Goal: Complete application form: Complete application form

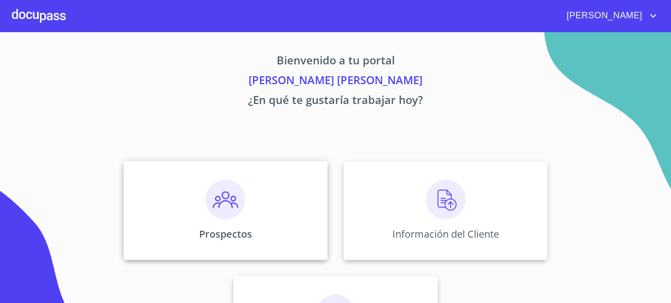
scroll to position [49, 0]
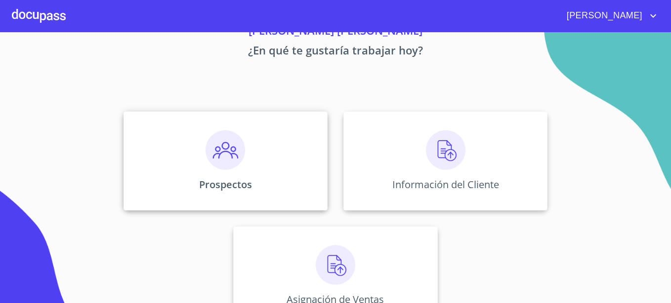
click at [243, 171] on div "Prospectos" at bounding box center [226, 160] width 204 height 99
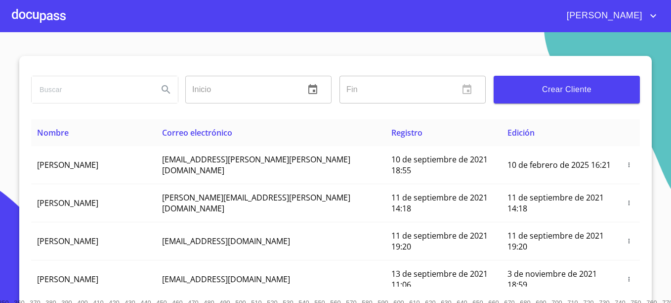
click at [543, 90] on span "Crear Cliente" at bounding box center [567, 90] width 131 height 14
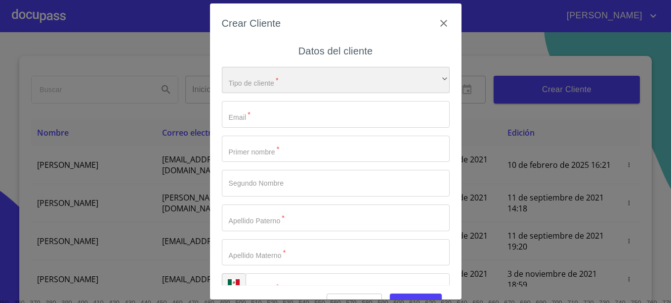
click at [270, 90] on div "​" at bounding box center [336, 80] width 228 height 27
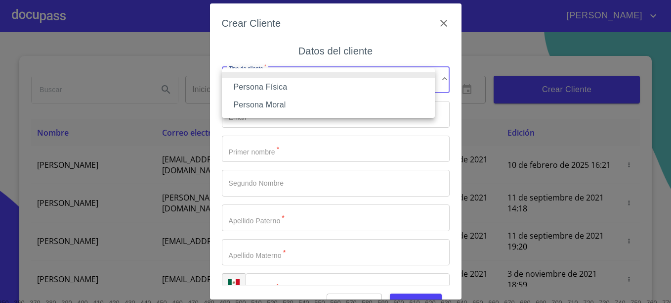
click at [274, 82] on li "Persona Física" at bounding box center [328, 87] width 213 height 18
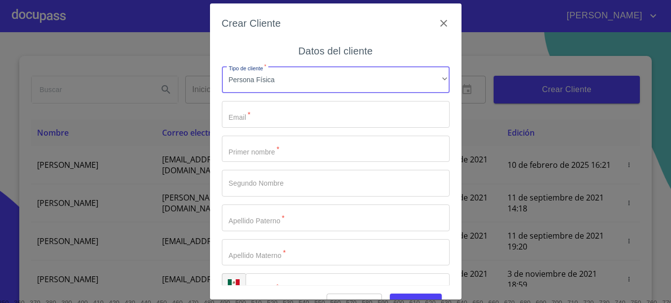
click at [261, 115] on input "Tipo de cliente   *" at bounding box center [336, 114] width 228 height 27
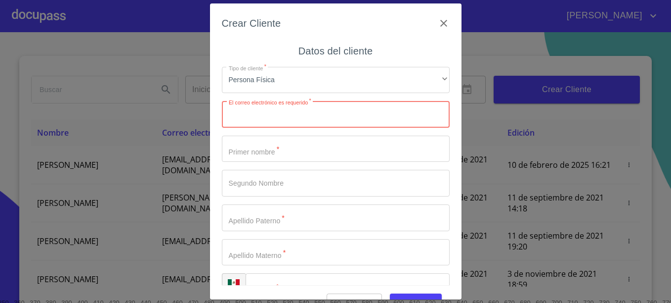
paste input "gavabe91@gmail.com"
type input "gavabe91@gmail.com"
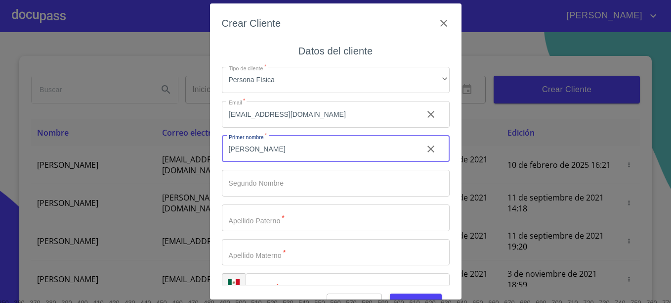
type input "[PERSON_NAME]"
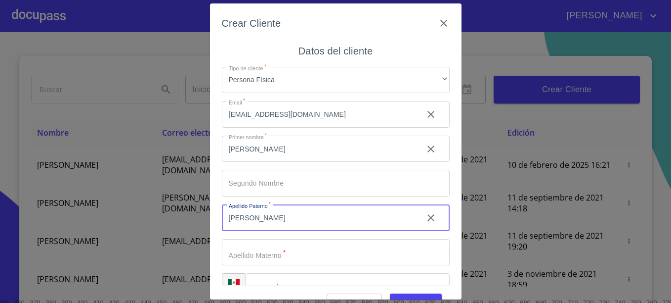
type input "[PERSON_NAME]"
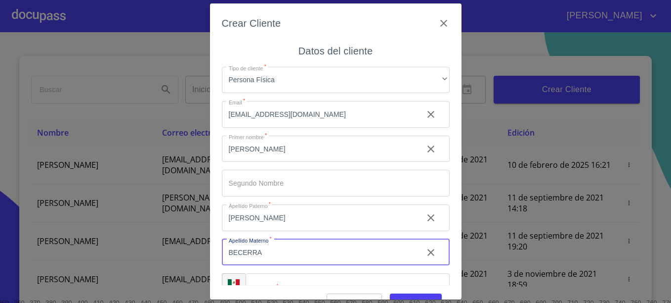
type input "BECERRA"
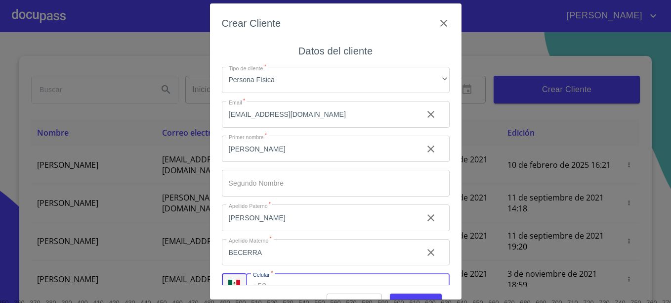
scroll to position [15, 0]
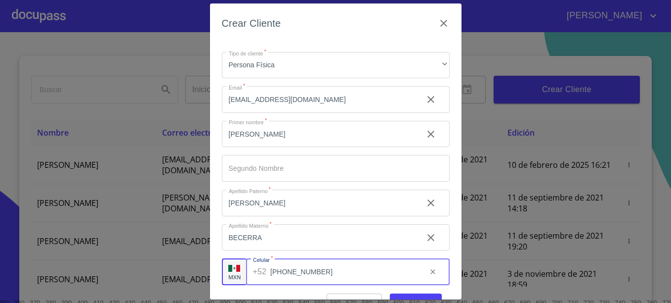
type input "[PHONE_NUMBER]"
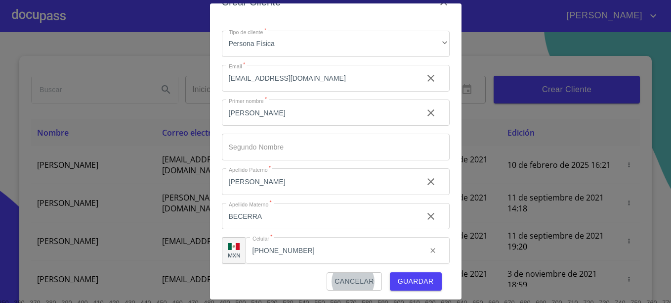
scroll to position [24, 0]
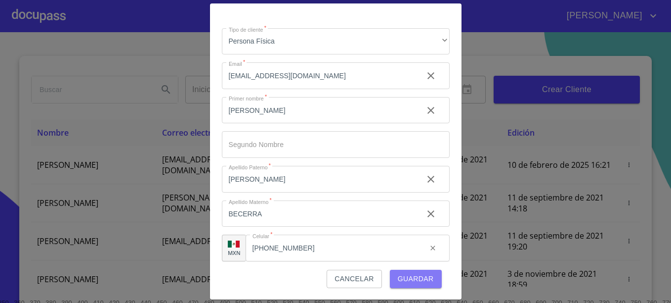
click at [420, 281] on span "Guardar" at bounding box center [416, 278] width 36 height 12
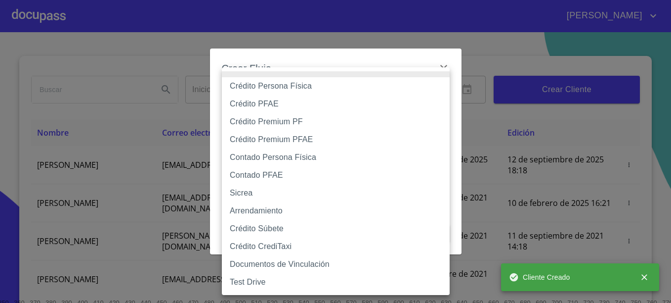
click at [309, 110] on body "JAVIER Inicio ​ Fin ​ Crear Cliente Nombre Correo electrónico Registro Edición …" at bounding box center [335, 151] width 671 height 303
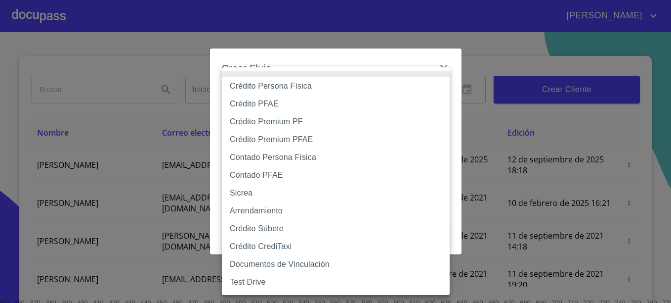
click at [276, 84] on li "Crédito Persona Física" at bounding box center [336, 86] width 228 height 18
type input "6009fb3c7d1714eb8809aa97"
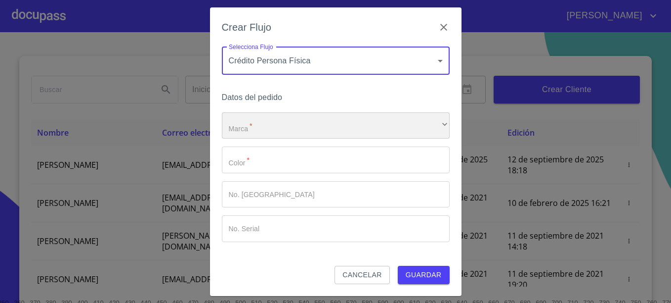
click at [261, 118] on div "​" at bounding box center [336, 125] width 228 height 27
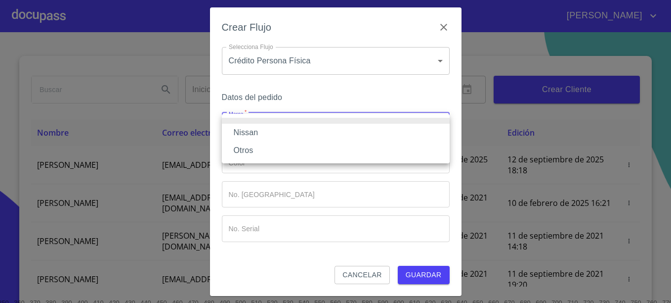
click at [250, 133] on li "Nissan" at bounding box center [336, 133] width 228 height 18
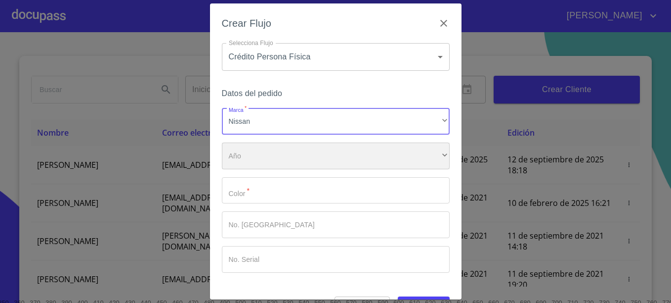
click at [253, 165] on div "​" at bounding box center [336, 155] width 228 height 27
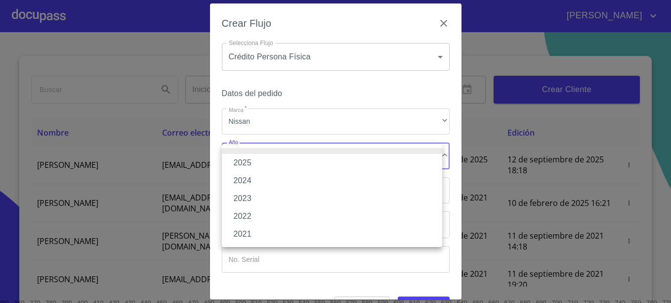
drag, startPoint x: 246, startPoint y: 159, endPoint x: 238, endPoint y: 154, distance: 9.1
click at [245, 159] on li "2025" at bounding box center [332, 163] width 220 height 18
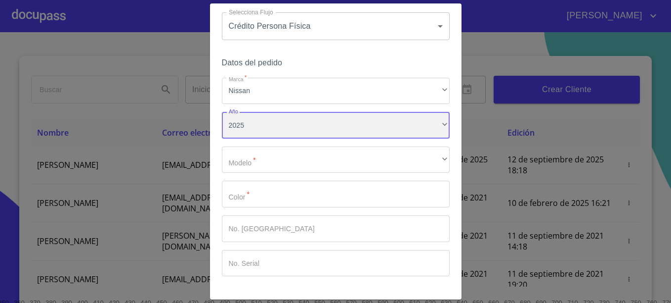
scroll to position [61, 0]
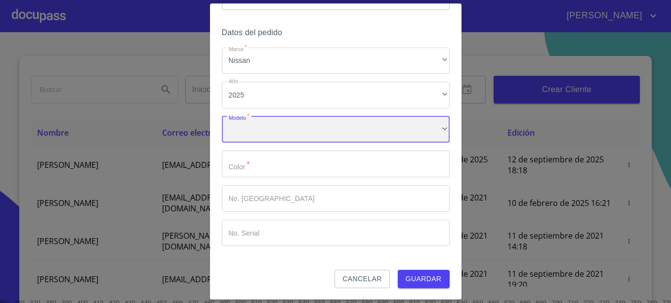
click at [262, 131] on div "​" at bounding box center [336, 129] width 228 height 27
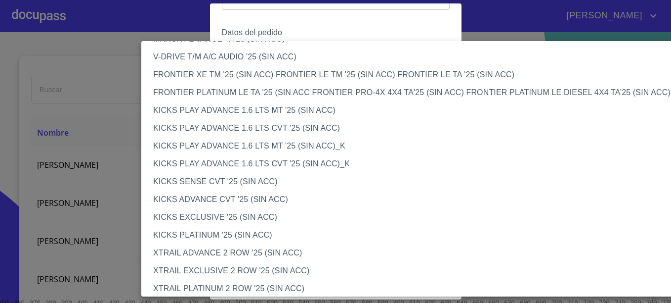
scroll to position [791, 0]
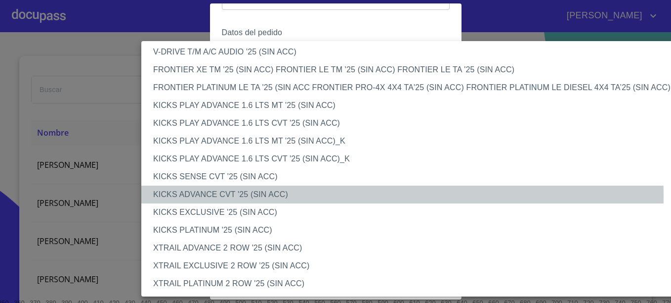
click at [260, 195] on li "KICKS ADVANCE CVT '25 (SIN ACC)" at bounding box center [417, 194] width 552 height 18
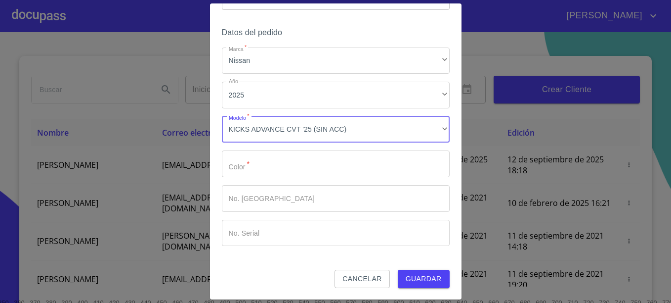
click at [274, 160] on input "Marca   *" at bounding box center [336, 163] width 228 height 27
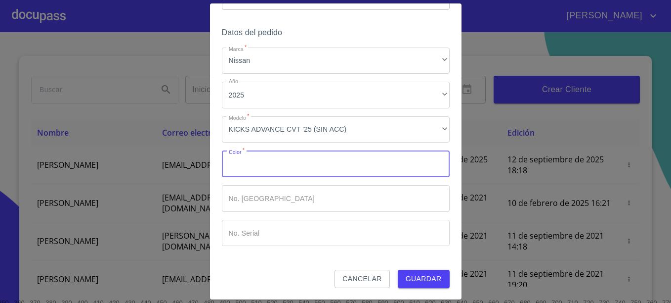
type input "B"
type input "ROJO"
click at [424, 276] on span "Guardar" at bounding box center [424, 278] width 36 height 12
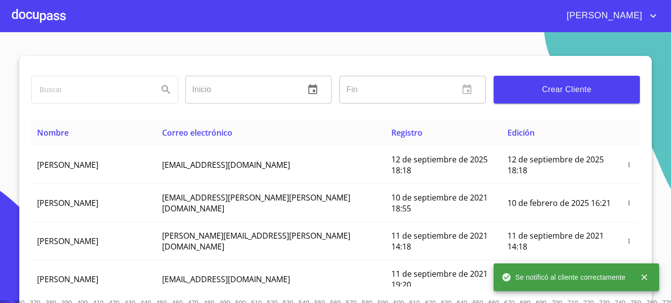
click at [37, 17] on div at bounding box center [39, 16] width 54 height 32
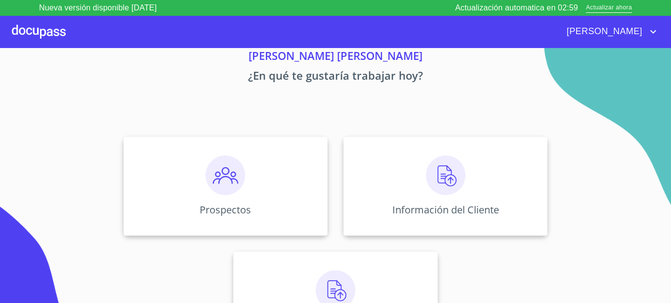
scroll to position [80, 0]
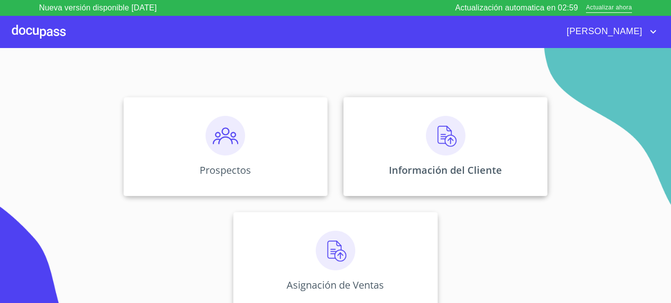
click at [467, 160] on div "Información del Cliente" at bounding box center [446, 146] width 204 height 99
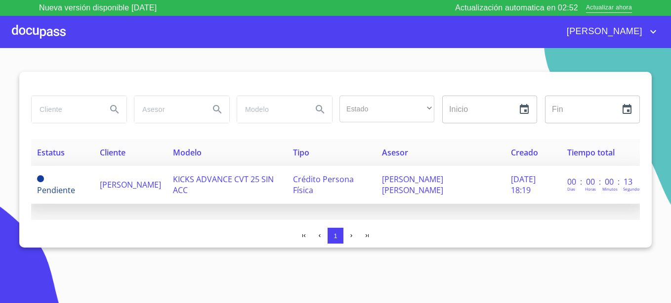
click at [112, 186] on span "[PERSON_NAME]" at bounding box center [130, 184] width 61 height 11
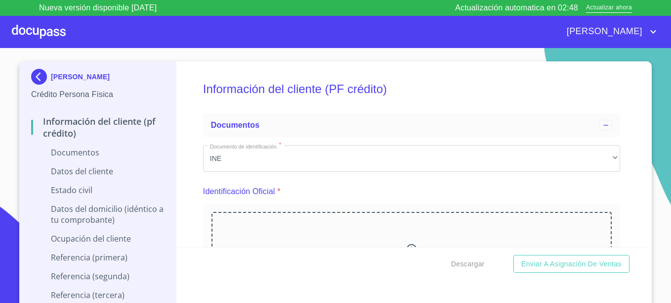
scroll to position [99, 0]
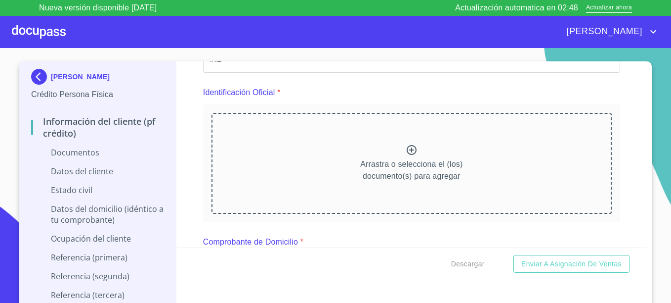
click at [432, 173] on p "Arrastra o selecciona el (los) documento(s) para agregar" at bounding box center [411, 170] width 102 height 24
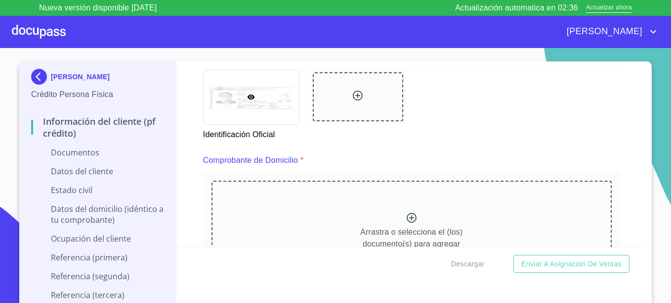
scroll to position [494, 0]
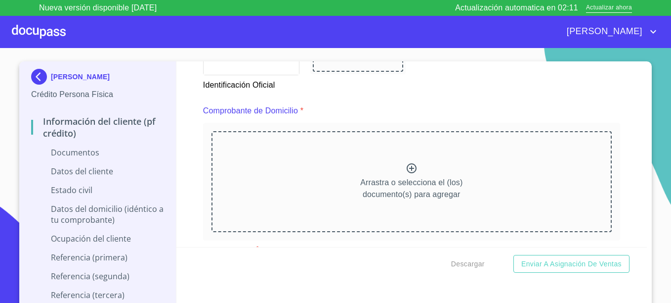
click at [347, 198] on div "Arrastra o selecciona el (los) documento(s) para agregar" at bounding box center [412, 181] width 400 height 101
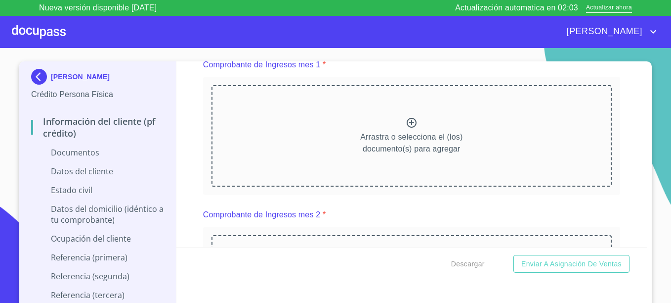
scroll to position [989, 0]
click at [429, 149] on p "Arrastra o selecciona el (los) documento(s) para agregar" at bounding box center [411, 143] width 102 height 24
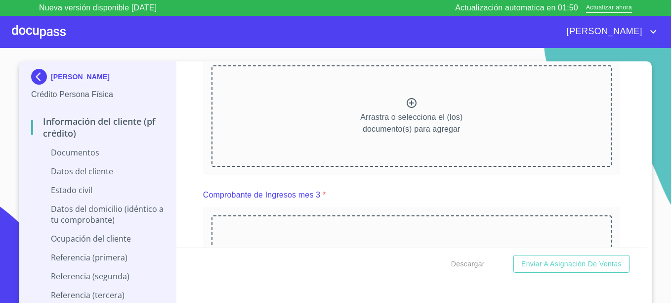
scroll to position [1384, 0]
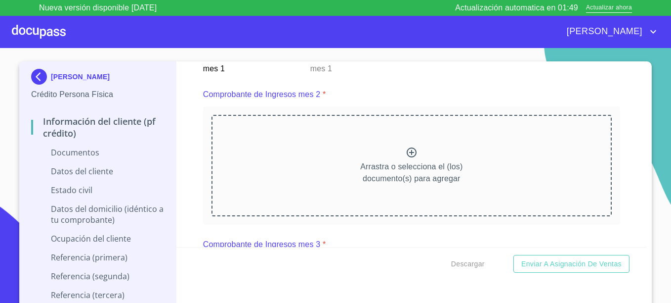
click at [379, 203] on div "Arrastra o selecciona el (los) documento(s) para agregar" at bounding box center [412, 165] width 400 height 101
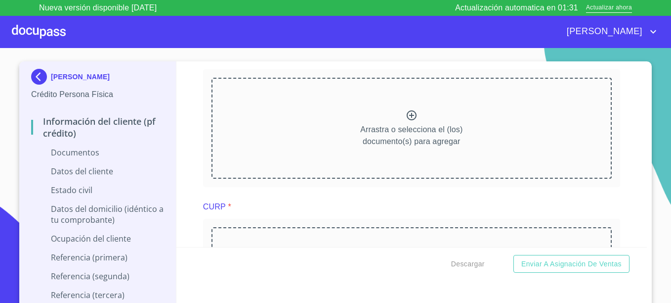
scroll to position [1829, 0]
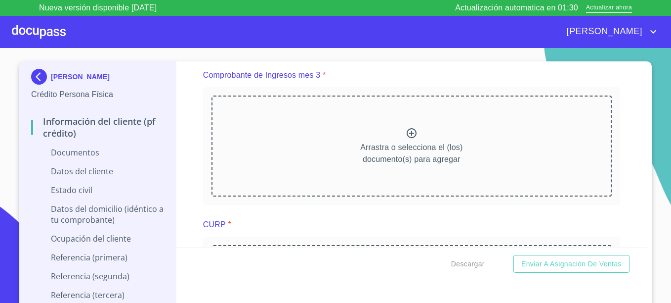
click at [413, 158] on p "Arrastra o selecciona el (los) documento(s) para agregar" at bounding box center [411, 153] width 102 height 24
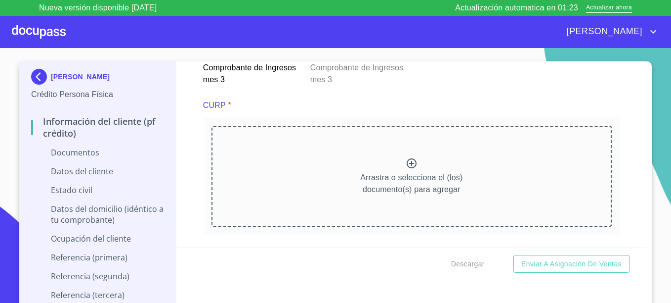
scroll to position [2274, 0]
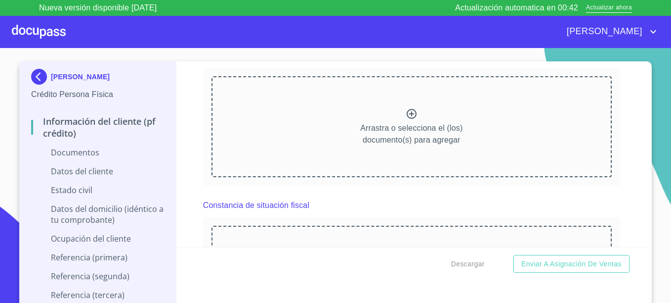
click at [426, 138] on p "Arrastra o selecciona el (los) documento(s) para agregar" at bounding box center [411, 134] width 102 height 24
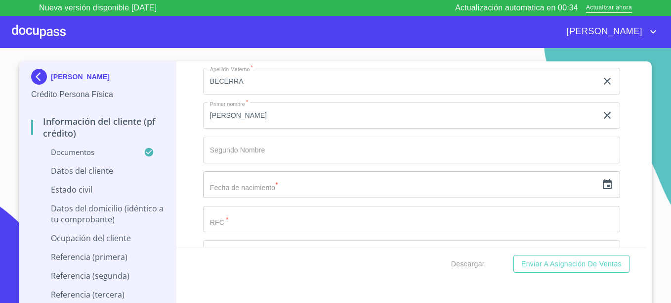
scroll to position [2917, 0]
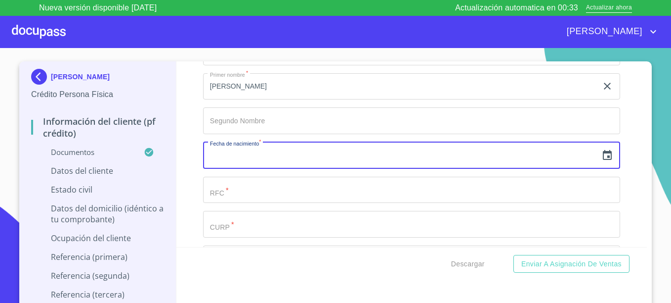
click at [279, 169] on input "text" at bounding box center [400, 155] width 394 height 27
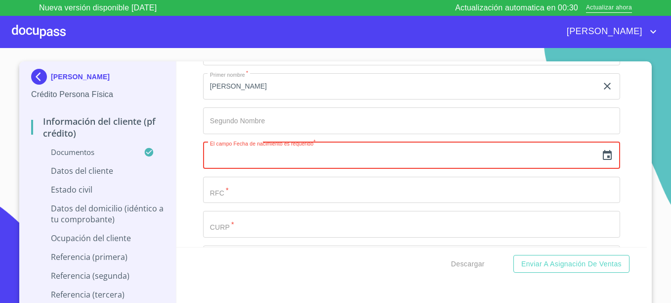
click at [603, 160] on icon "button" at bounding box center [607, 155] width 9 height 10
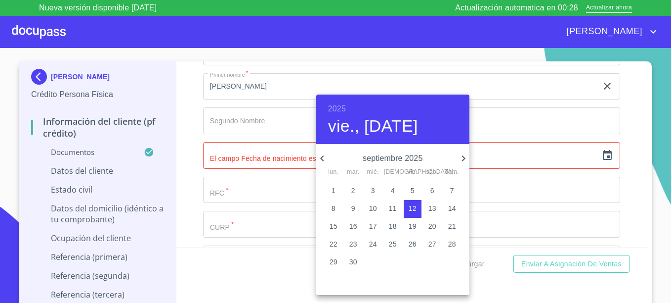
click at [332, 108] on h6 "2025" at bounding box center [337, 109] width 18 height 14
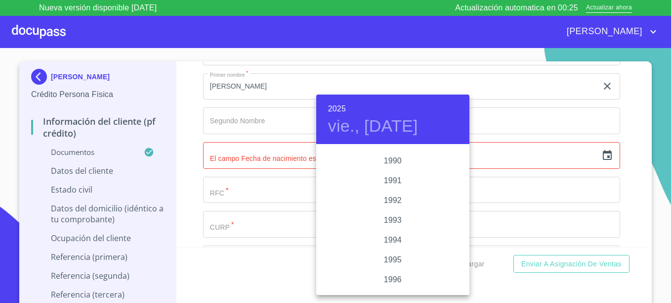
scroll to position [1275, 0]
click at [390, 185] on div "1991" at bounding box center [392, 185] width 153 height 20
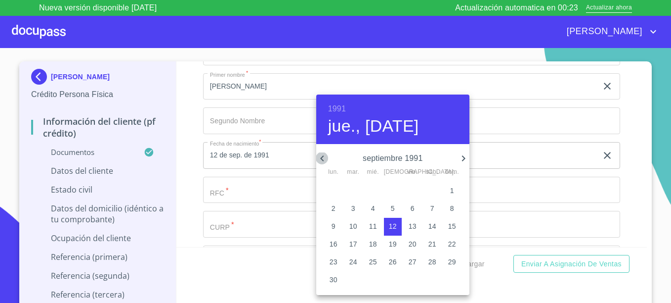
click at [326, 156] on icon "button" at bounding box center [322, 158] width 12 height 12
click at [435, 188] on span "1" at bounding box center [433, 190] width 18 height 10
type input "1 de jun. de 1991"
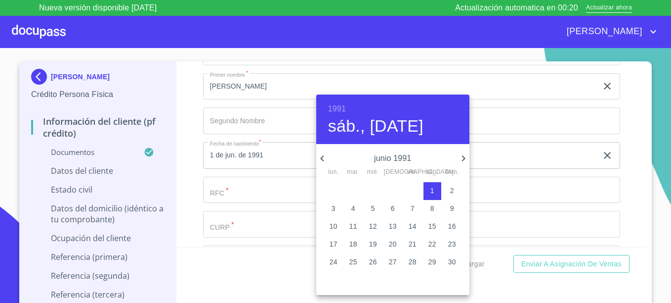
click at [228, 206] on div at bounding box center [335, 151] width 671 height 303
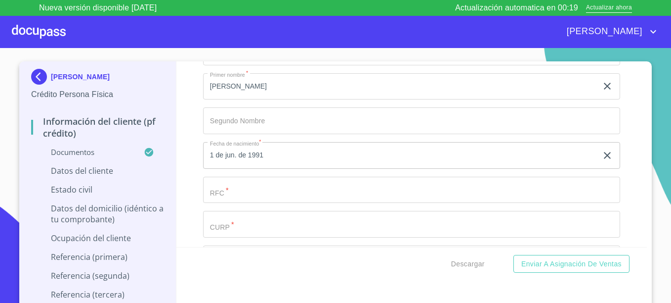
click at [240, 203] on input "Documento de identificación.   *" at bounding box center [411, 189] width 417 height 27
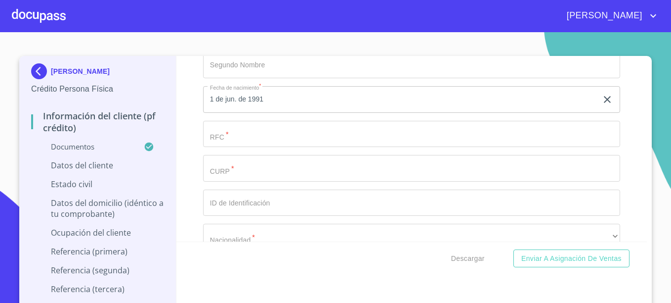
scroll to position [2966, 0]
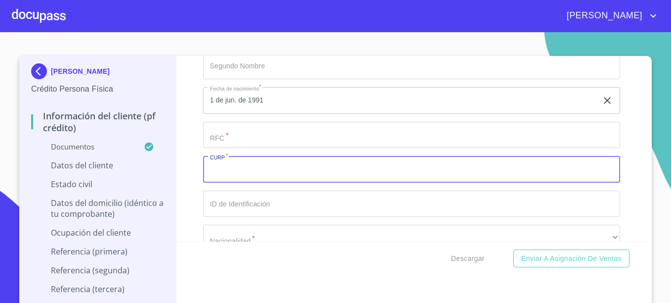
click at [229, 178] on input "Documento de identificación.   *" at bounding box center [411, 169] width 417 height 27
paste input "VABG910601MJCRCB02"
type input "VABG910601MJCRCB02"
click at [244, 148] on input "Documento de identificación.   *" at bounding box center [411, 135] width 417 height 27
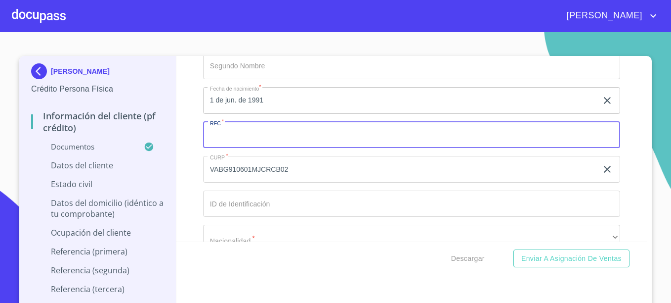
paste input "VABG910601MJCRCB02"
type input "VABG910601"
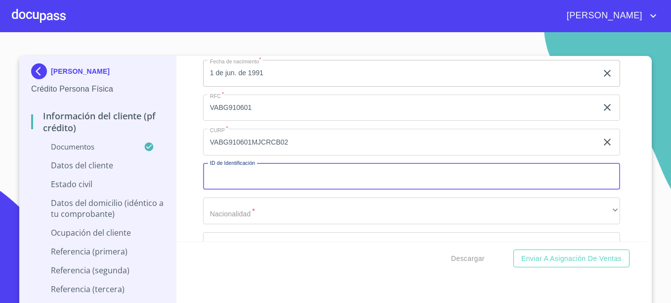
scroll to position [3016, 0]
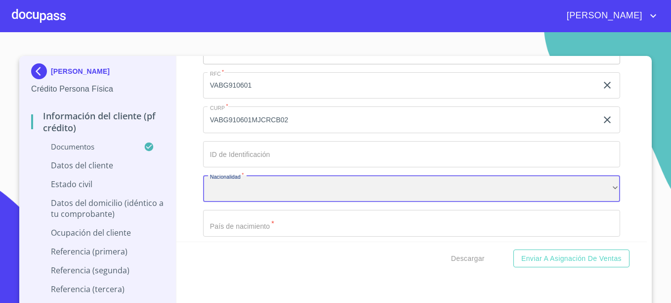
click at [243, 199] on div "​" at bounding box center [411, 188] width 417 height 27
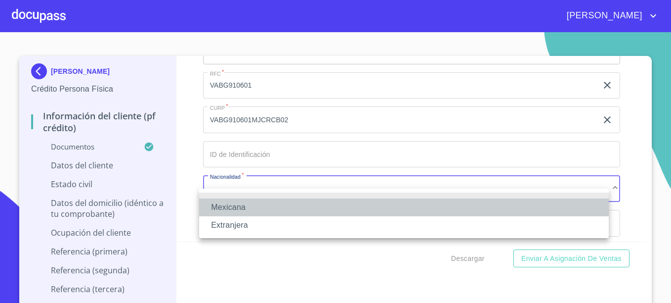
click at [235, 206] on li "Mexicana" at bounding box center [404, 207] width 410 height 18
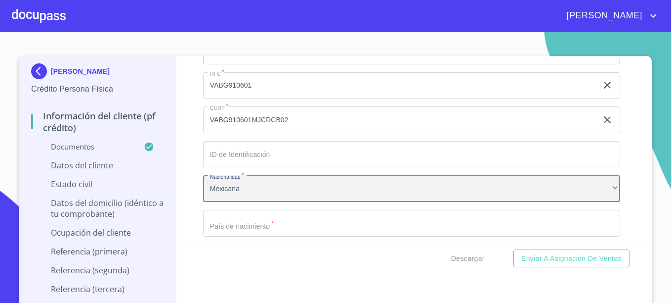
scroll to position [3114, 0]
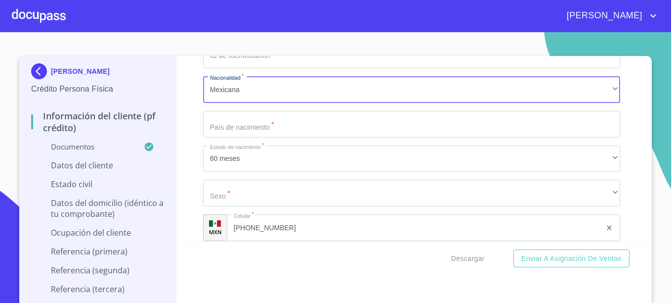
click at [241, 134] on input "Documento de identificación.   *" at bounding box center [411, 124] width 417 height 27
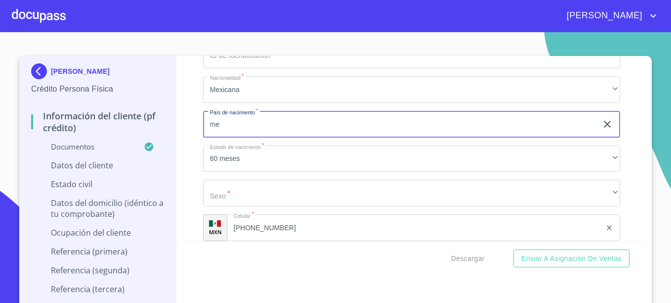
type input "m"
type input "[GEOGRAPHIC_DATA]"
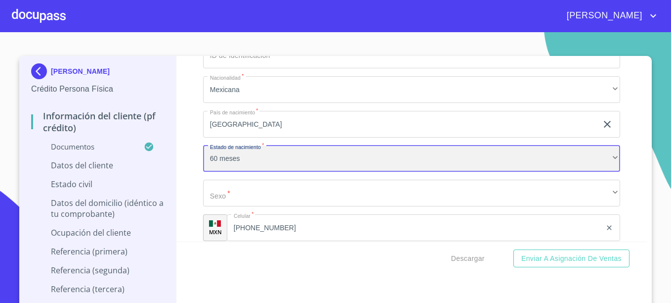
click at [262, 167] on div "60 meses" at bounding box center [411, 158] width 417 height 27
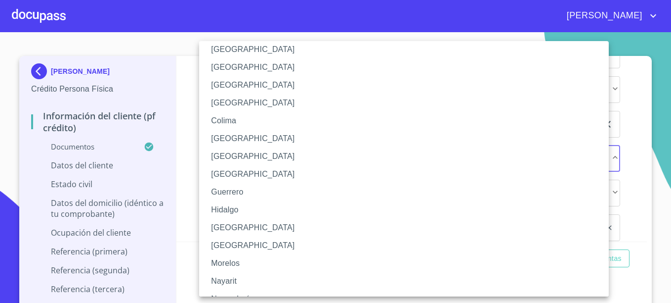
scroll to position [99, 0]
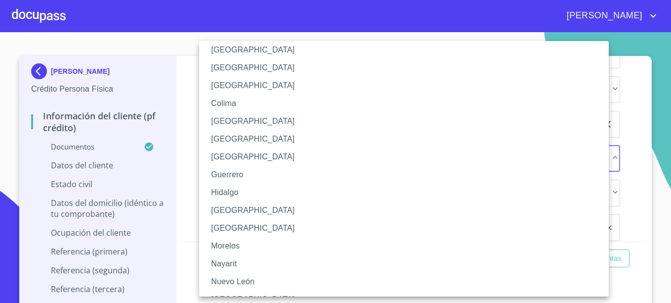
click at [232, 211] on li "[GEOGRAPHIC_DATA]" at bounding box center [407, 210] width 417 height 18
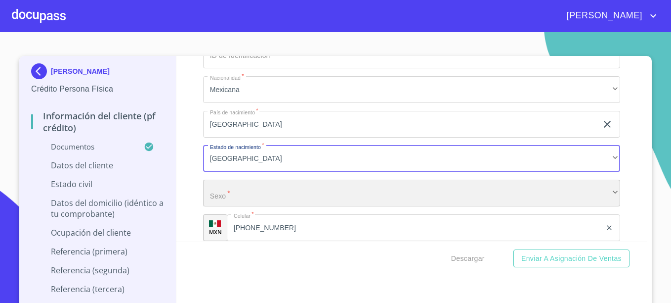
click at [232, 201] on div "​" at bounding box center [411, 192] width 417 height 27
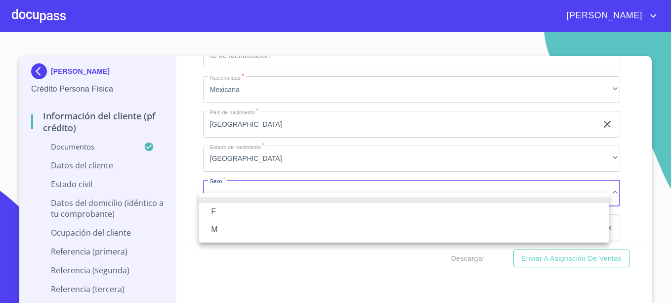
click at [216, 209] on li "F" at bounding box center [404, 212] width 410 height 18
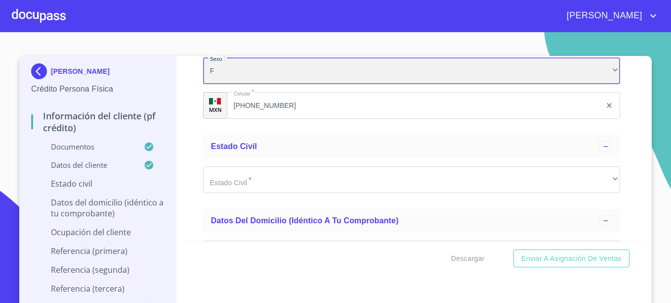
scroll to position [3263, 0]
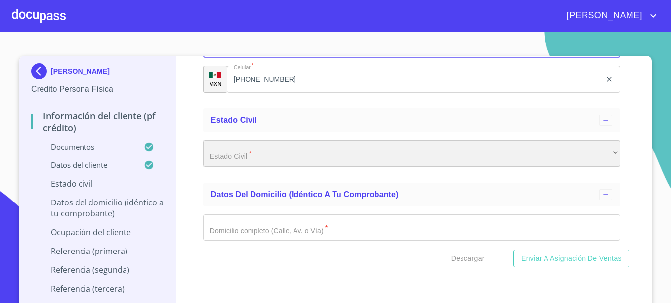
click at [249, 167] on div "​" at bounding box center [411, 153] width 417 height 27
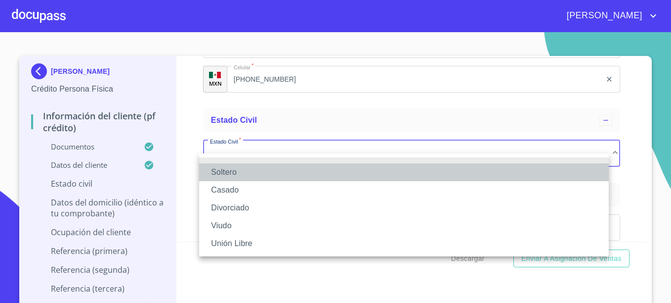
click at [229, 175] on li "Soltero" at bounding box center [404, 172] width 410 height 18
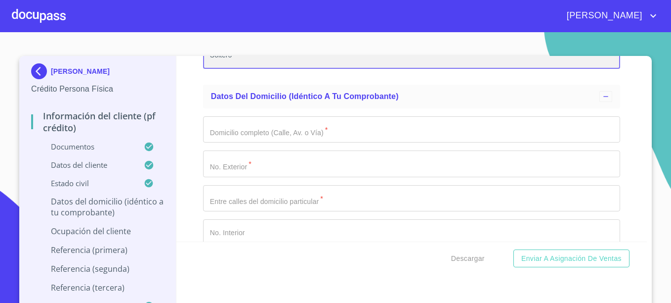
scroll to position [3362, 0]
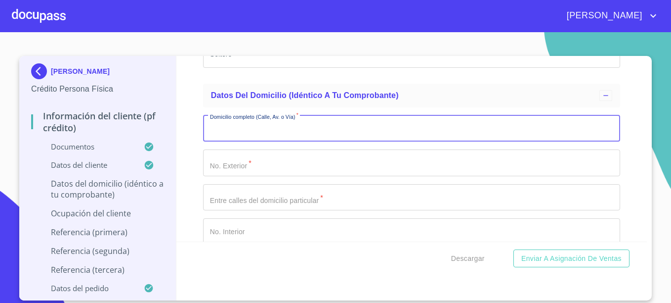
click at [239, 142] on input "Documento de identificación.   *" at bounding box center [411, 128] width 417 height 27
type input "[GEOGRAPHIC_DATA]"
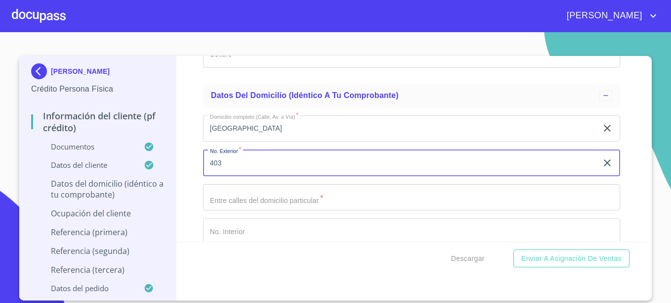
type input "403"
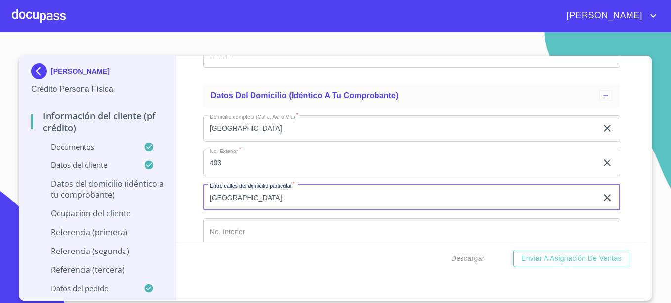
type input "[GEOGRAPHIC_DATA]"
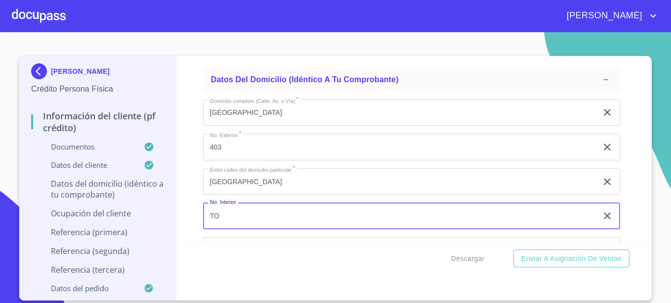
type input "T"
click at [264, 193] on input "[GEOGRAPHIC_DATA]" at bounding box center [400, 181] width 394 height 27
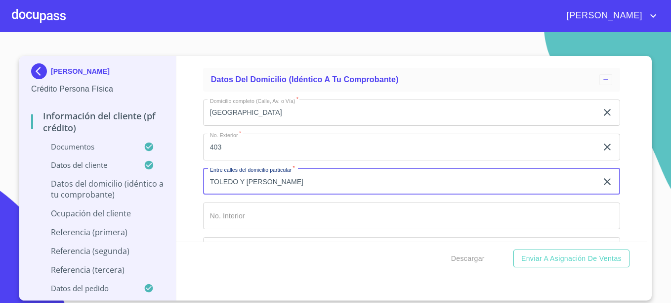
type input "TOLEDO Y [PERSON_NAME]"
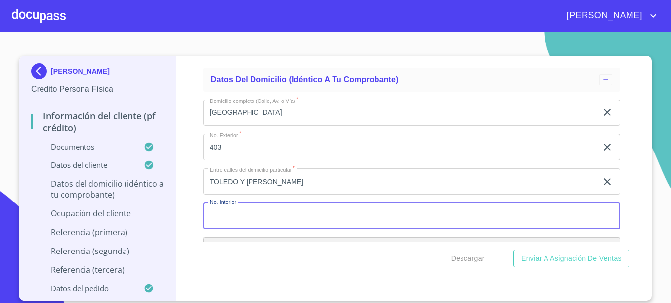
scroll to position [3491, 0]
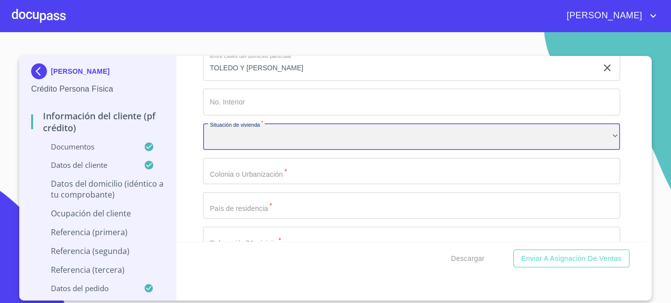
click at [273, 150] on div "​" at bounding box center [411, 136] width 417 height 27
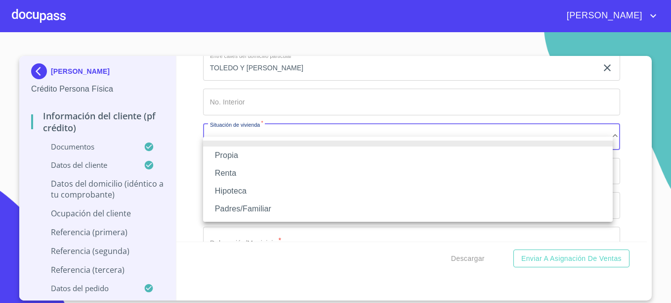
click at [241, 210] on li "Padres/Familiar" at bounding box center [408, 209] width 410 height 18
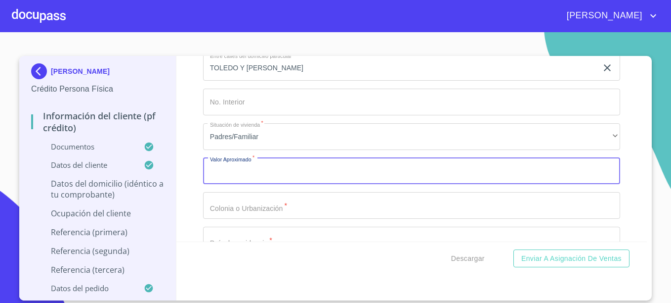
click at [241, 181] on input "Documento de identificación.   *" at bounding box center [411, 171] width 417 height 27
type input "$2,000,000"
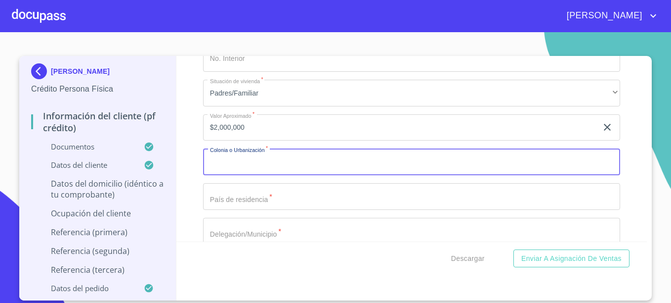
scroll to position [3590, 0]
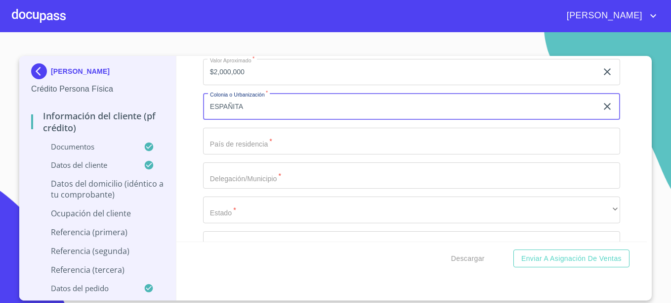
type input "ESPAÑITA"
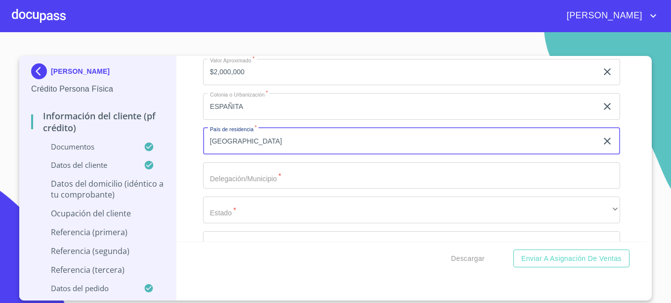
type input "[GEOGRAPHIC_DATA]"
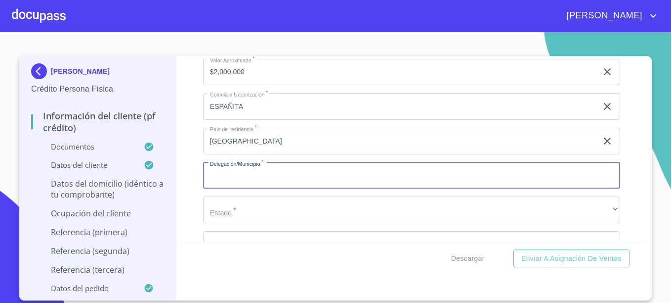
scroll to position [3639, 0]
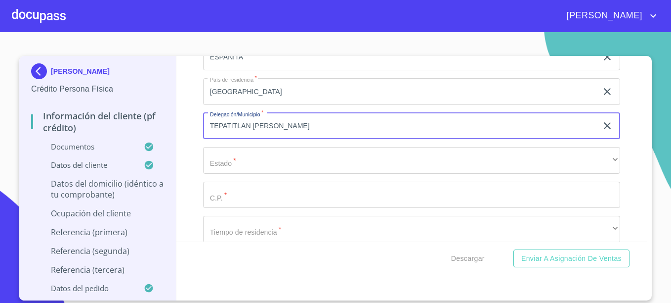
type input "TEPATITLAN [PERSON_NAME]"
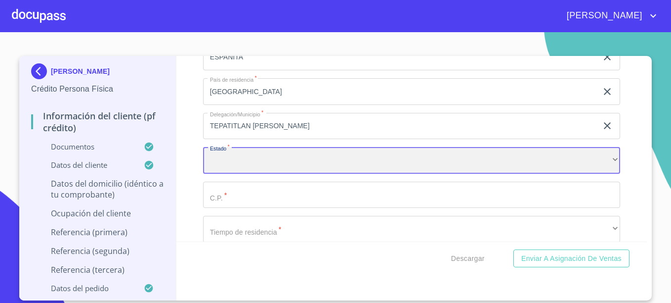
click at [256, 174] on div "​" at bounding box center [411, 160] width 417 height 27
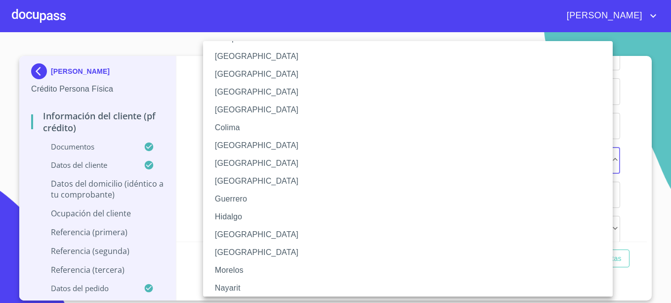
scroll to position [148, 0]
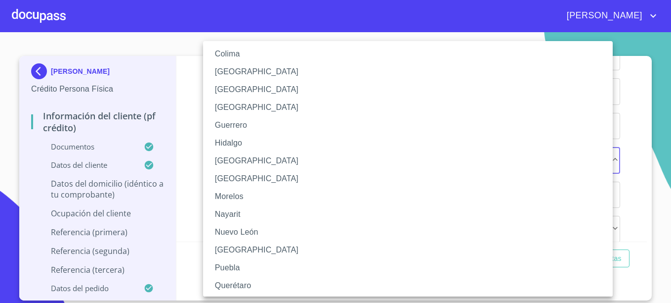
click at [238, 162] on li "[GEOGRAPHIC_DATA]" at bounding box center [411, 161] width 417 height 18
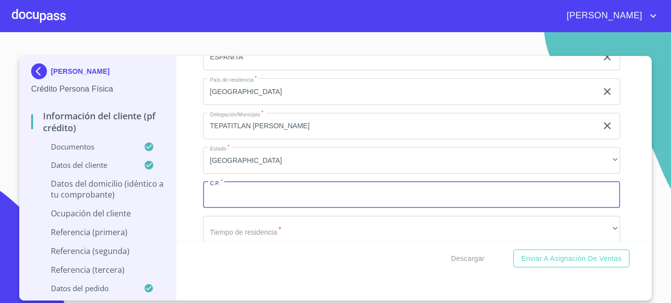
click at [231, 205] on input "Documento de identificación.   *" at bounding box center [411, 194] width 417 height 27
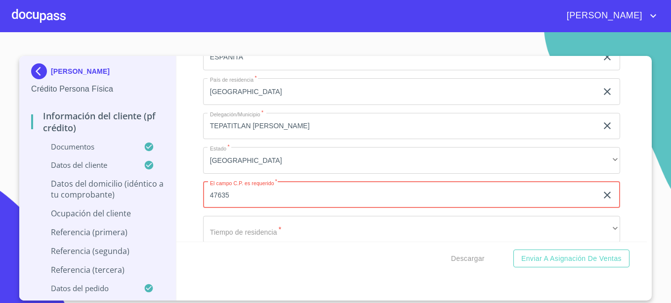
type input "47635"
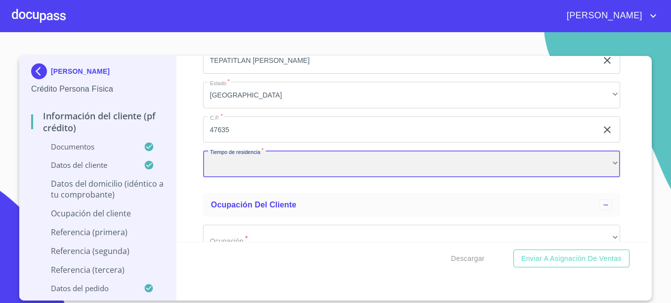
scroll to position [3752, 0]
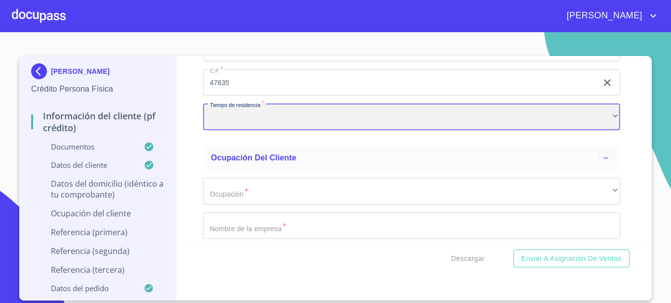
click at [257, 126] on div "​" at bounding box center [411, 116] width 417 height 27
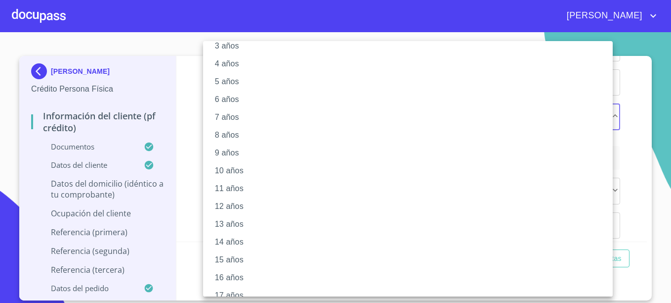
scroll to position [132, 0]
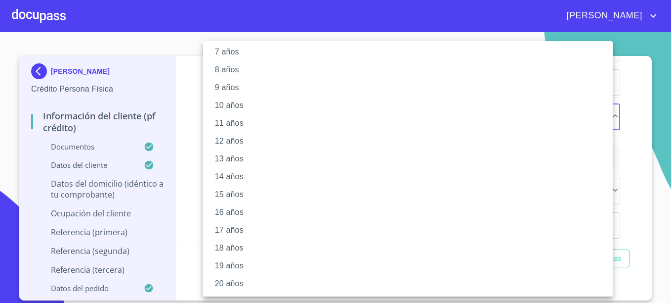
click at [242, 282] on li "20 años" at bounding box center [411, 283] width 417 height 18
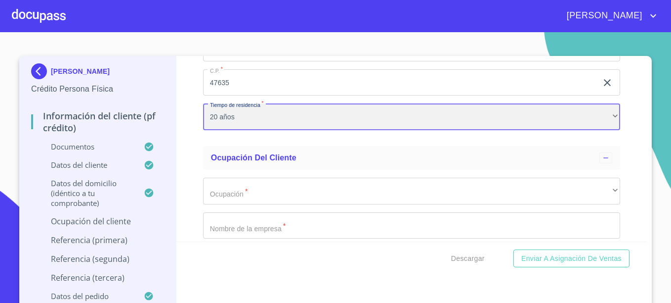
scroll to position [132, 0]
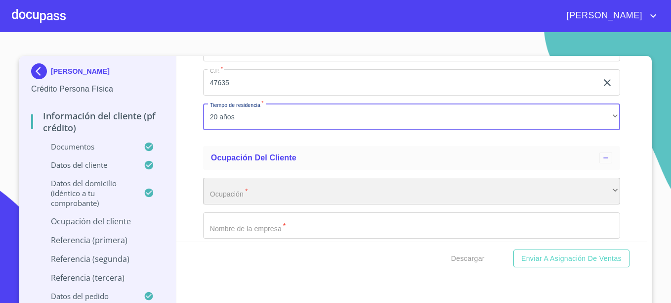
click at [264, 204] on div "​" at bounding box center [411, 190] width 417 height 27
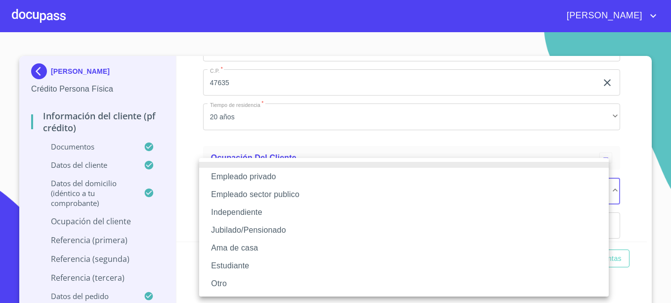
click at [261, 196] on li "Empleado sector publico" at bounding box center [404, 194] width 410 height 18
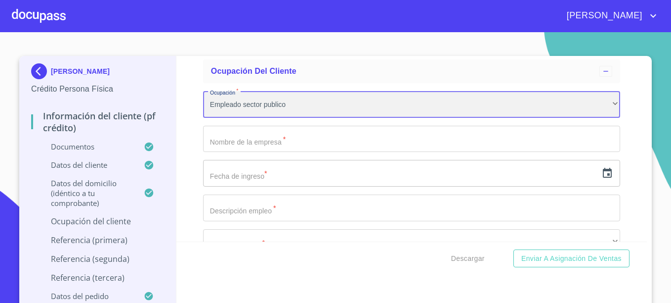
scroll to position [3851, 0]
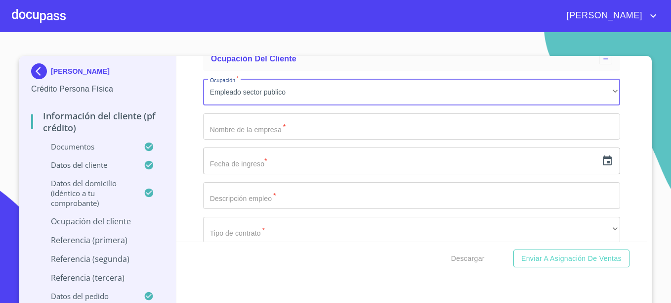
click at [275, 140] on input "Documento de identificación.   *" at bounding box center [411, 126] width 417 height 27
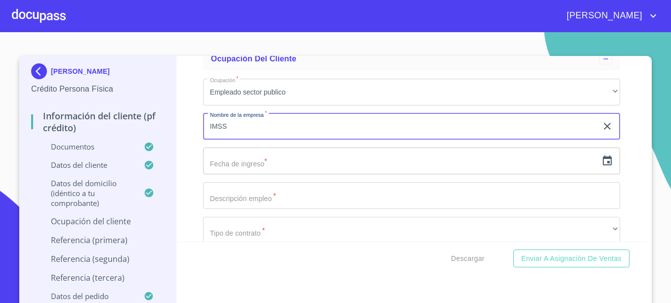
type input "IMSS"
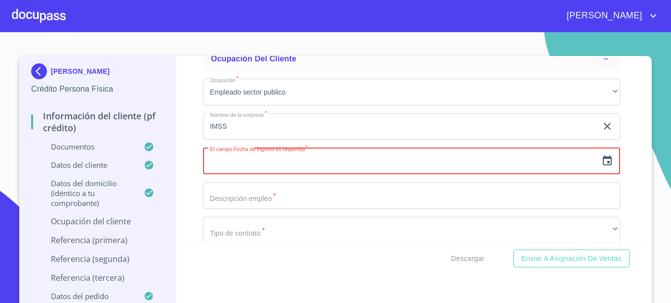
click at [260, 132] on input "IMSS" at bounding box center [400, 126] width 394 height 27
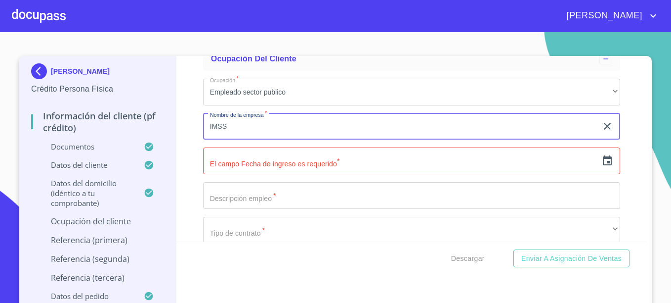
drag, startPoint x: 244, startPoint y: 136, endPoint x: 93, endPoint y: 136, distance: 150.8
click at [94, 136] on div "[PERSON_NAME] Crédito Persona Física Información del cliente (PF crédito) Docum…" at bounding box center [333, 182] width 628 height 252
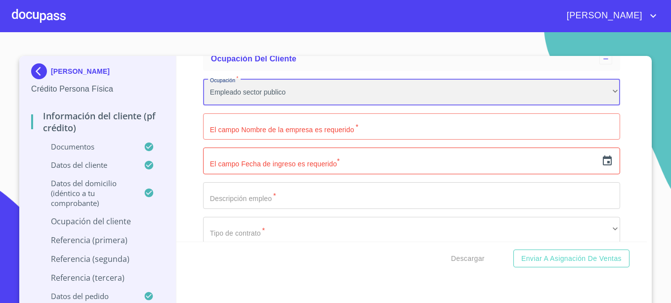
click at [322, 101] on div "Empleado sector publico" at bounding box center [411, 92] width 417 height 27
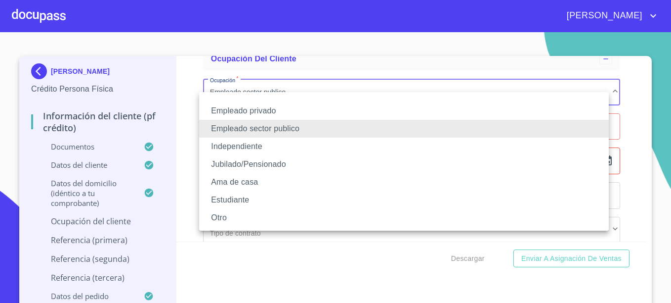
click at [255, 131] on li "Empleado sector publico" at bounding box center [404, 129] width 410 height 18
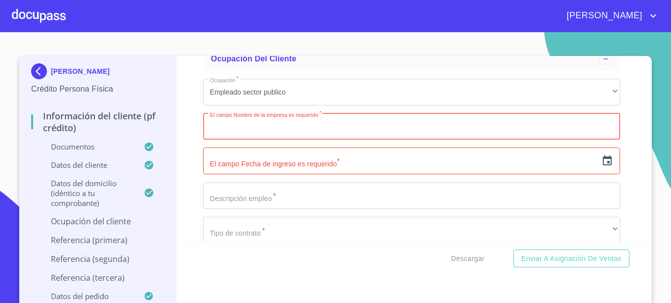
click at [298, 140] on input "Documento de identificación.   *" at bounding box center [411, 126] width 417 height 27
click at [255, 208] on input "Documento de identificación.   *" at bounding box center [411, 195] width 417 height 27
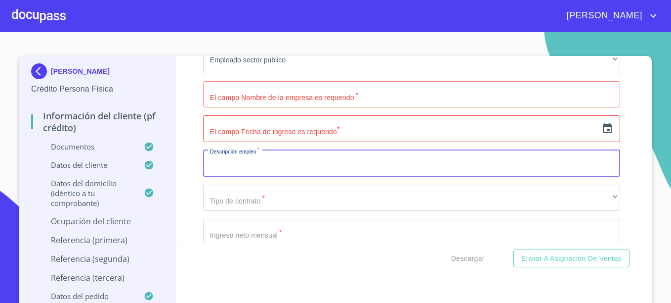
scroll to position [3900, 0]
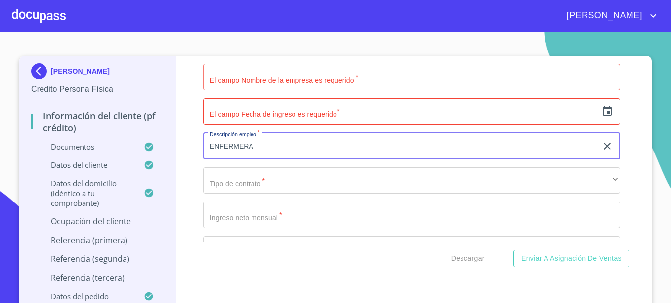
type input "ENFERMERA"
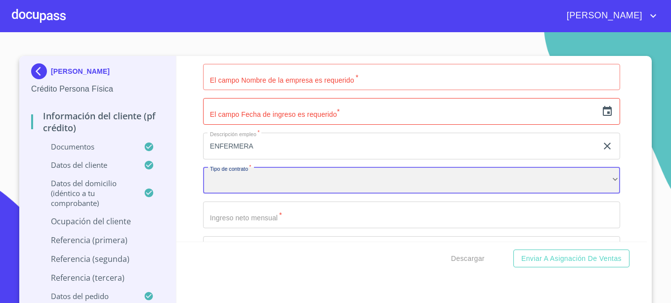
click at [256, 194] on div "​" at bounding box center [411, 180] width 417 height 27
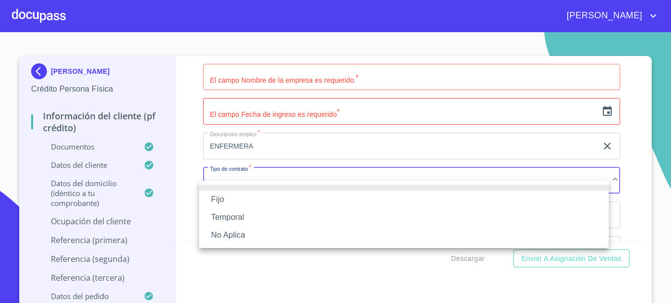
click at [225, 198] on li "Fijo" at bounding box center [404, 199] width 410 height 18
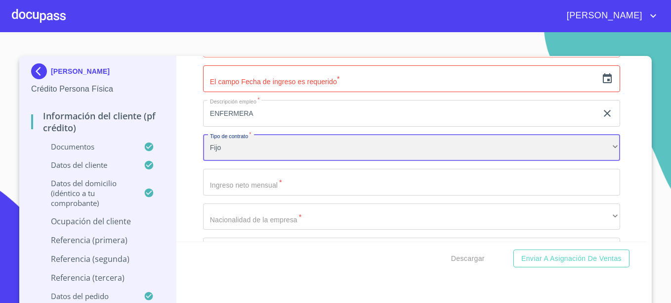
scroll to position [3949, 0]
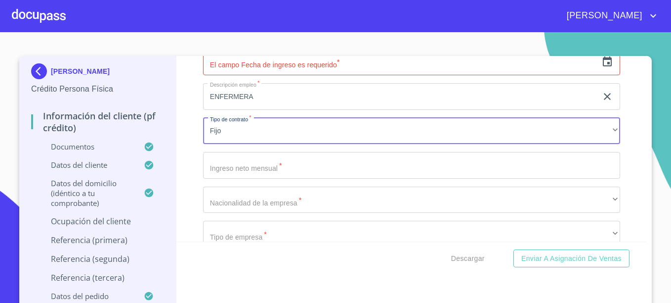
click at [260, 178] on input "Documento de identificación.   *" at bounding box center [411, 165] width 417 height 27
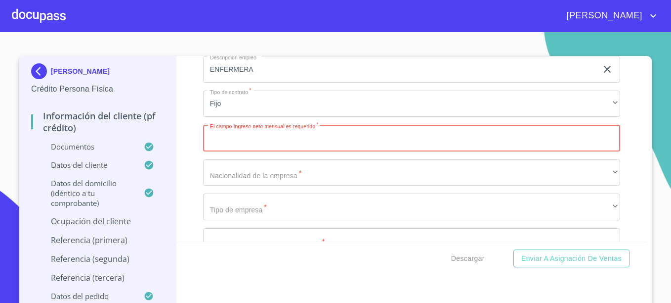
scroll to position [3999, 0]
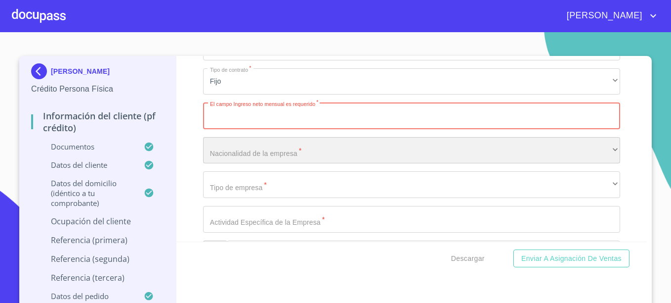
click at [277, 164] on div "​" at bounding box center [411, 150] width 417 height 27
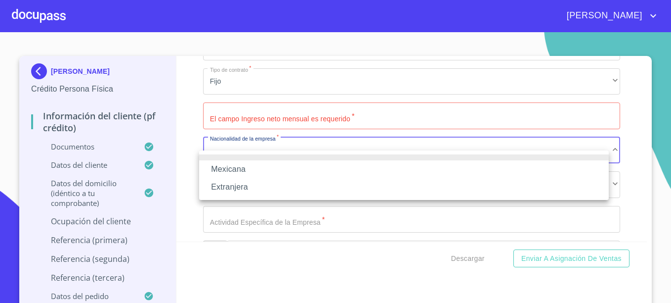
click at [234, 170] on li "Mexicana" at bounding box center [404, 169] width 410 height 18
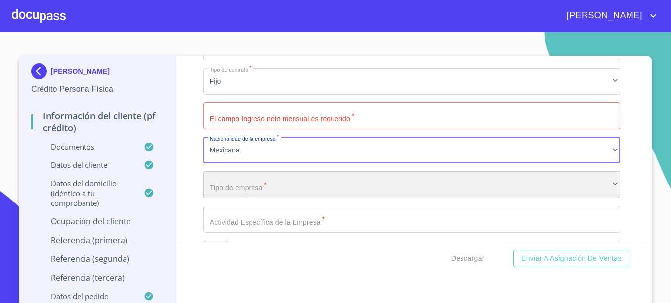
click at [259, 192] on div "​" at bounding box center [411, 184] width 417 height 27
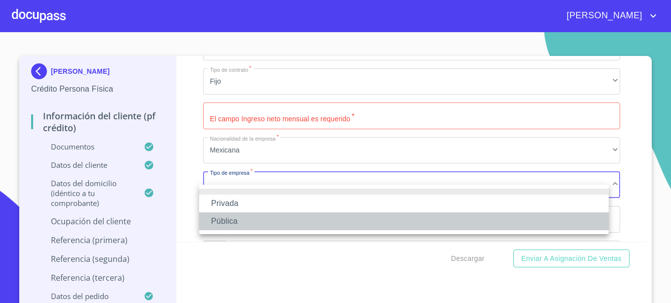
click at [227, 223] on li "Pública" at bounding box center [404, 221] width 410 height 18
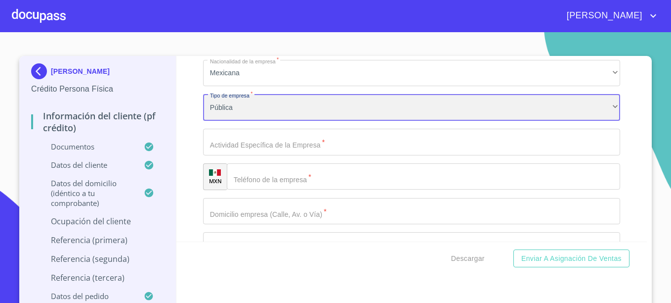
scroll to position [4098, 0]
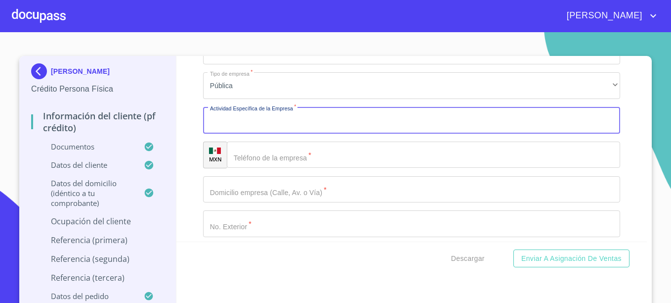
click at [250, 133] on input "Documento de identificación.   *" at bounding box center [411, 120] width 417 height 27
type input "h"
type input "J"
type input "[PERSON_NAME]"
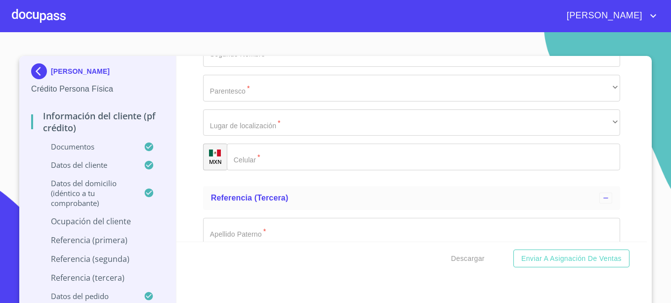
scroll to position [5134, 0]
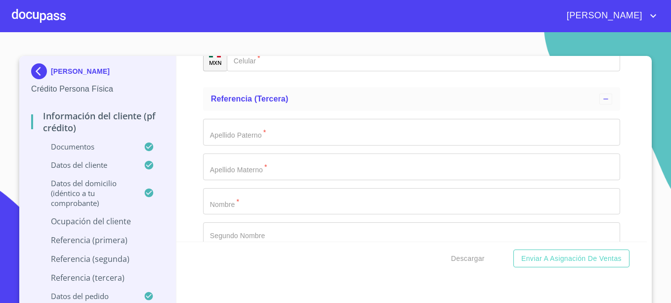
click at [241, 145] on input "Documento de identificación.   *" at bounding box center [411, 132] width 417 height 27
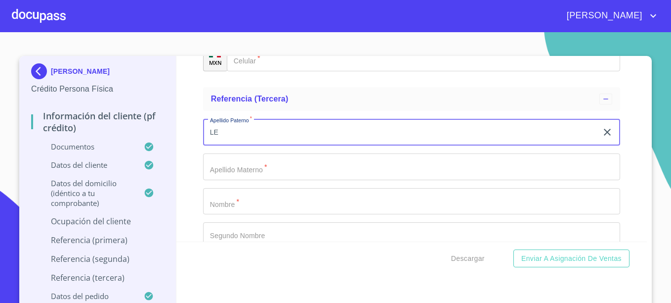
type input "L"
type input "ALEJANDRA"
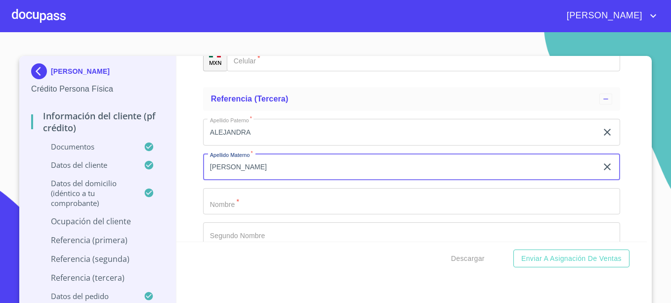
type input "[PERSON_NAME]"
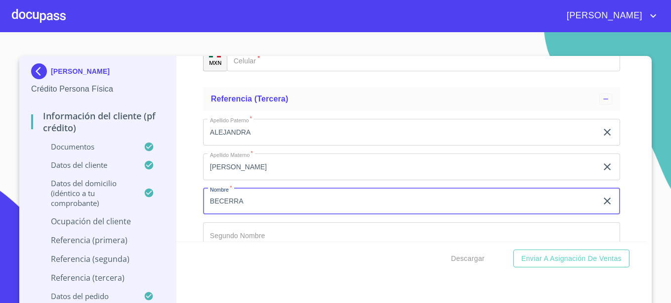
type input "BECERRA"
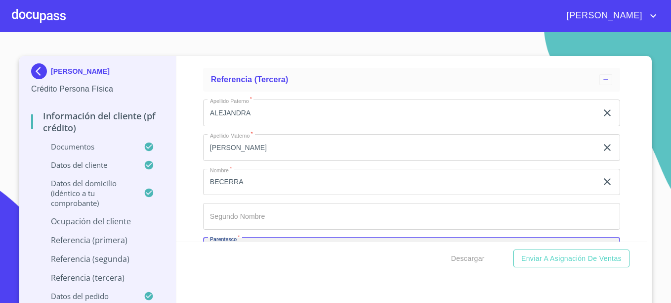
scroll to position [5267, 0]
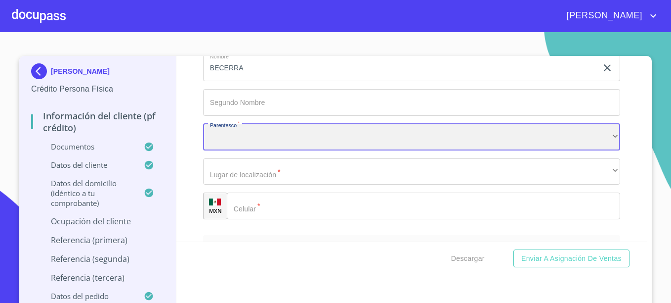
click at [241, 150] on div "​" at bounding box center [411, 137] width 417 height 27
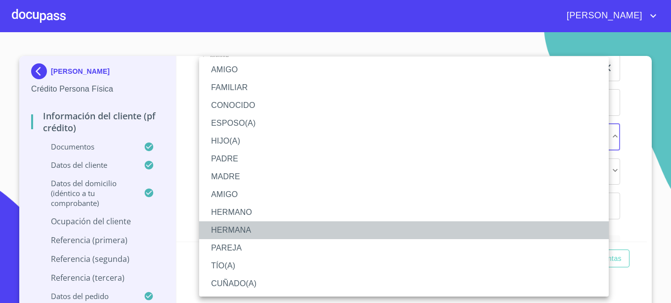
click at [232, 232] on li "HERMANA" at bounding box center [404, 230] width 410 height 18
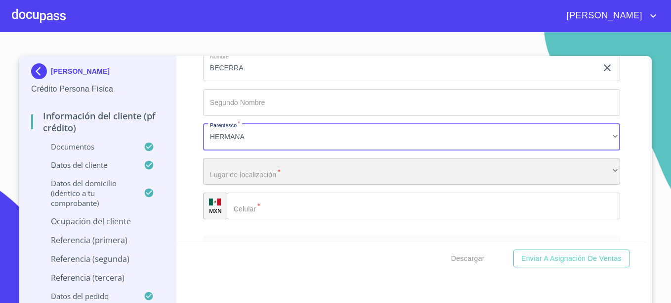
click at [266, 185] on div "​" at bounding box center [411, 171] width 417 height 27
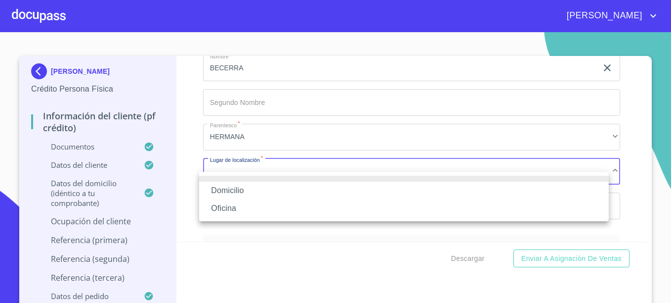
click at [226, 188] on li "Domicilio" at bounding box center [404, 190] width 410 height 18
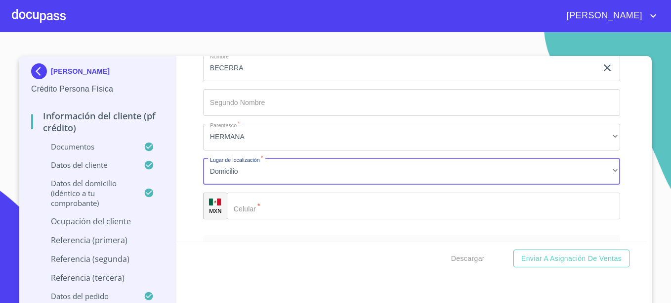
click at [261, 219] on input "Documento de identificación.   *" at bounding box center [424, 205] width 394 height 27
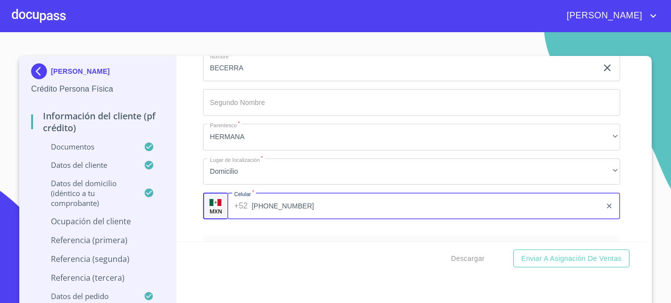
type input "[PHONE_NUMBER]"
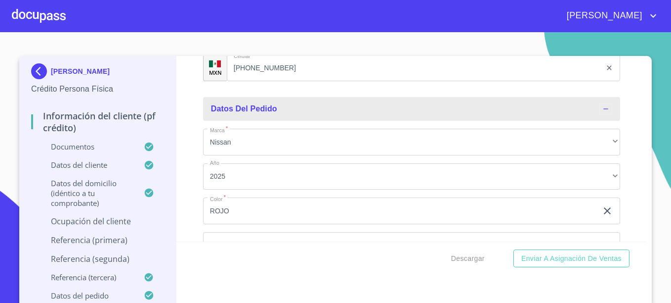
scroll to position [5328, 0]
